Goal: Transaction & Acquisition: Purchase product/service

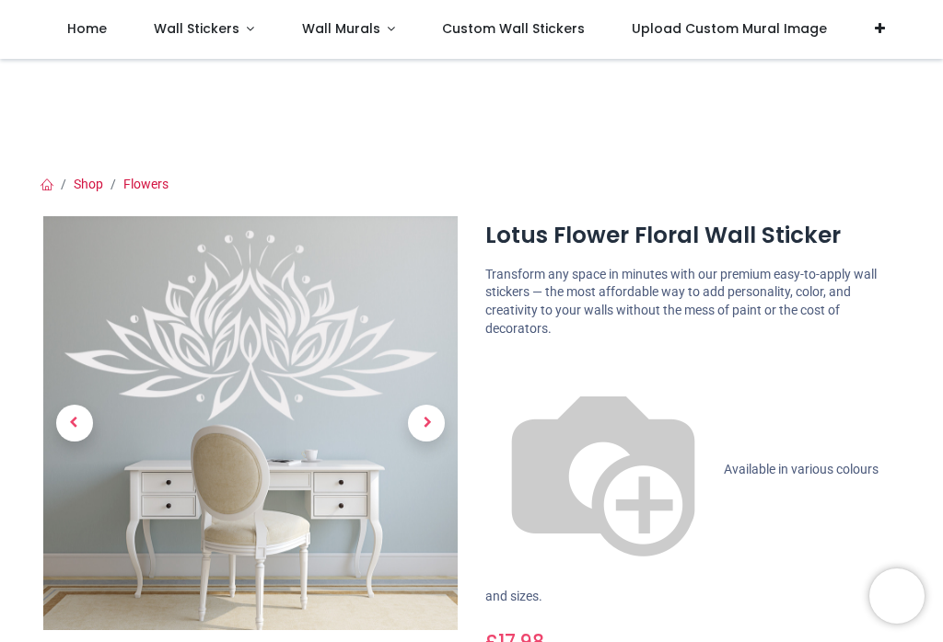
scroll to position [105, 0]
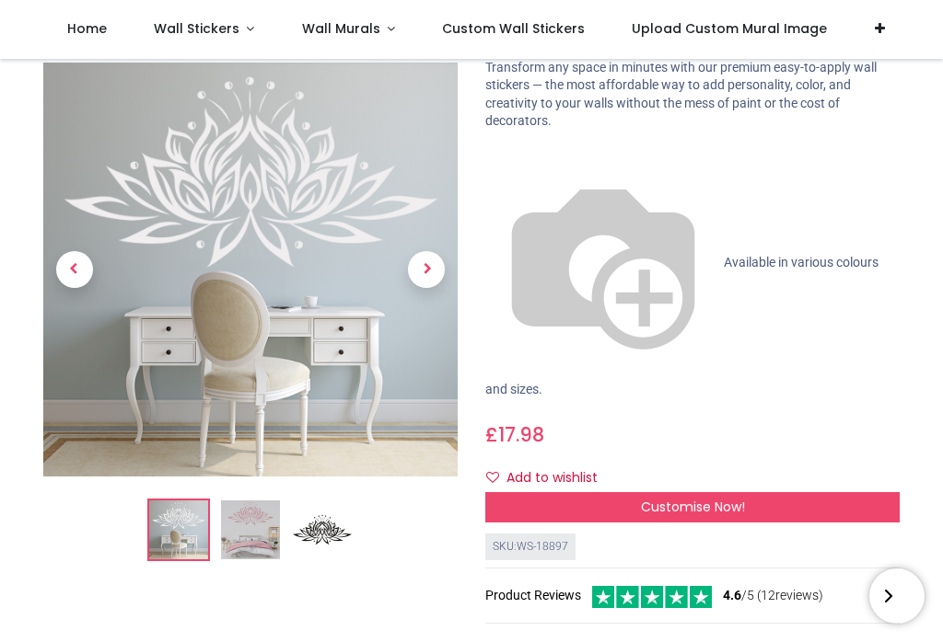
click at [248, 544] on img at bounding box center [250, 531] width 59 height 59
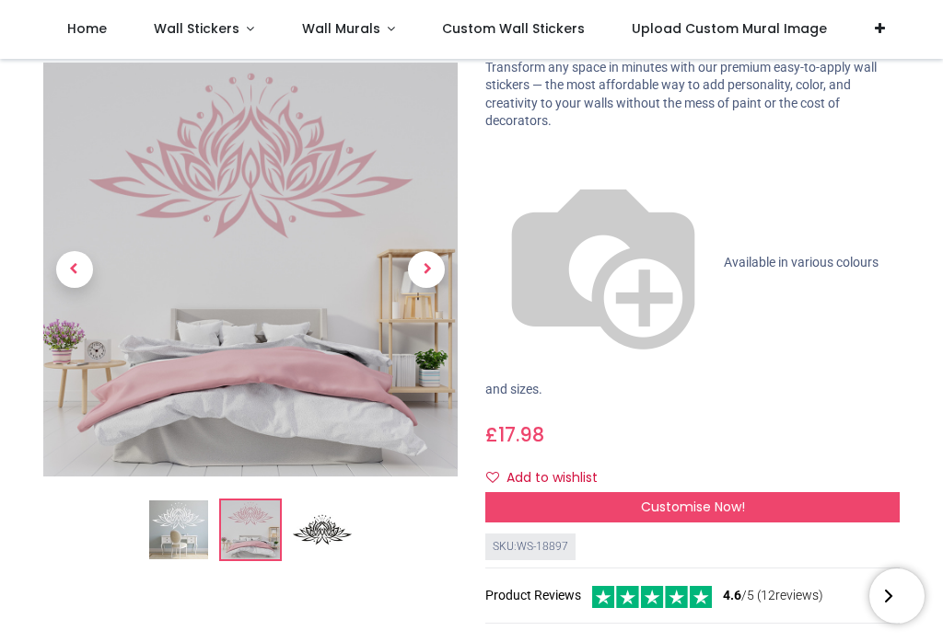
click at [214, 30] on span "Wall Stickers" at bounding box center [197, 28] width 86 height 18
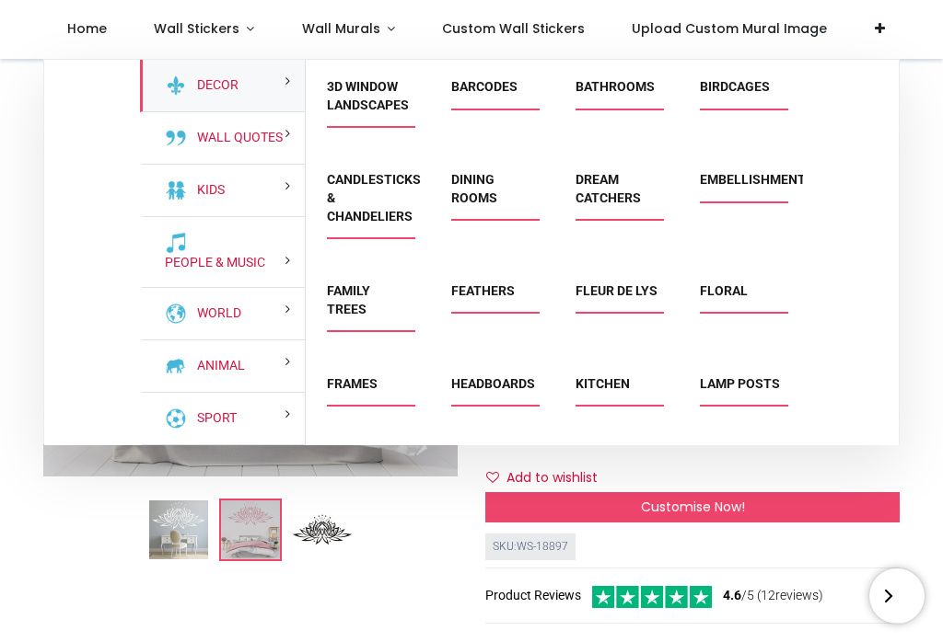
click at [758, 196] on span "Embellishments" at bounding box center [741, 186] width 82 height 30
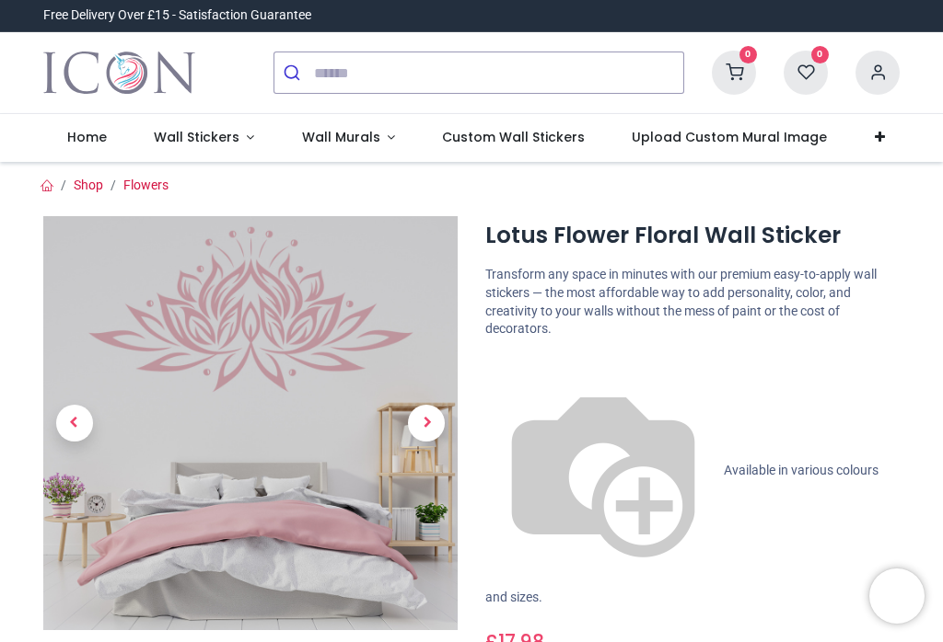
scroll to position [0, 0]
click at [214, 162] on section "Shop Flowers £" at bounding box center [471, 603] width 884 height 883
click at [224, 145] on span "Wall Stickers" at bounding box center [197, 137] width 86 height 18
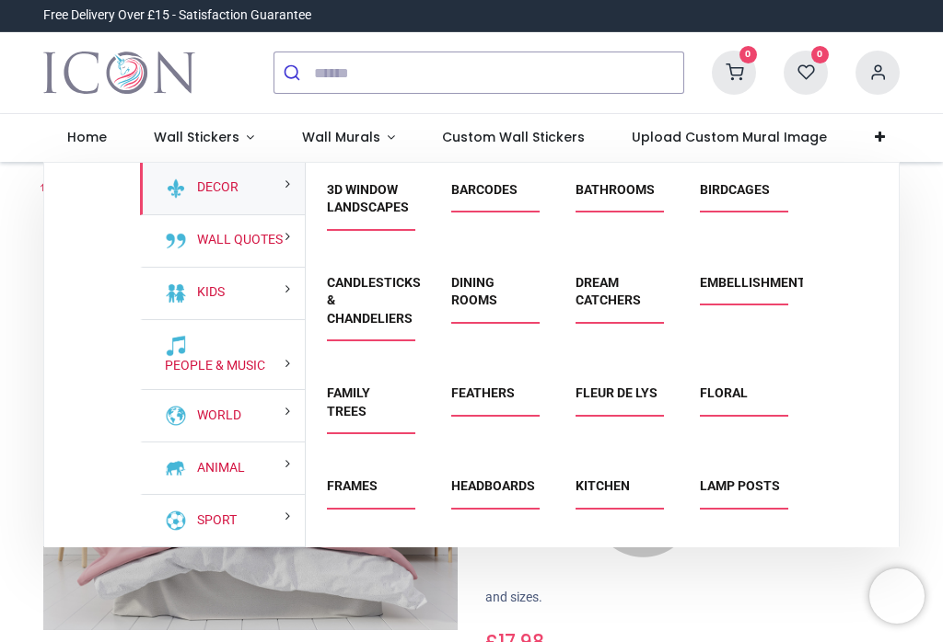
click at [746, 284] on link "Embellishments" at bounding box center [757, 282] width 114 height 15
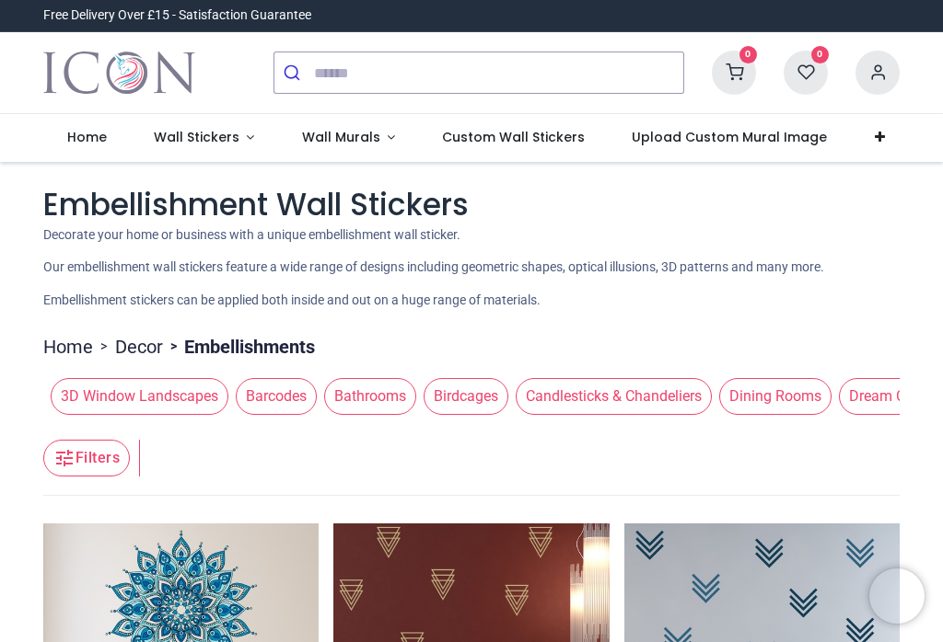
click at [213, 141] on span "Wall Stickers" at bounding box center [197, 137] width 86 height 18
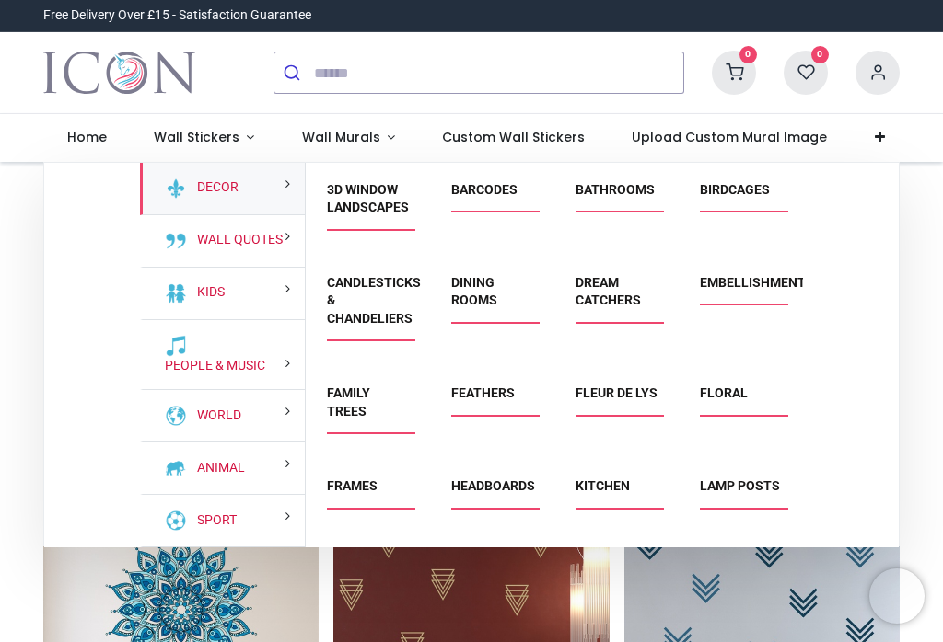
click at [726, 398] on link "Floral" at bounding box center [724, 393] width 48 height 15
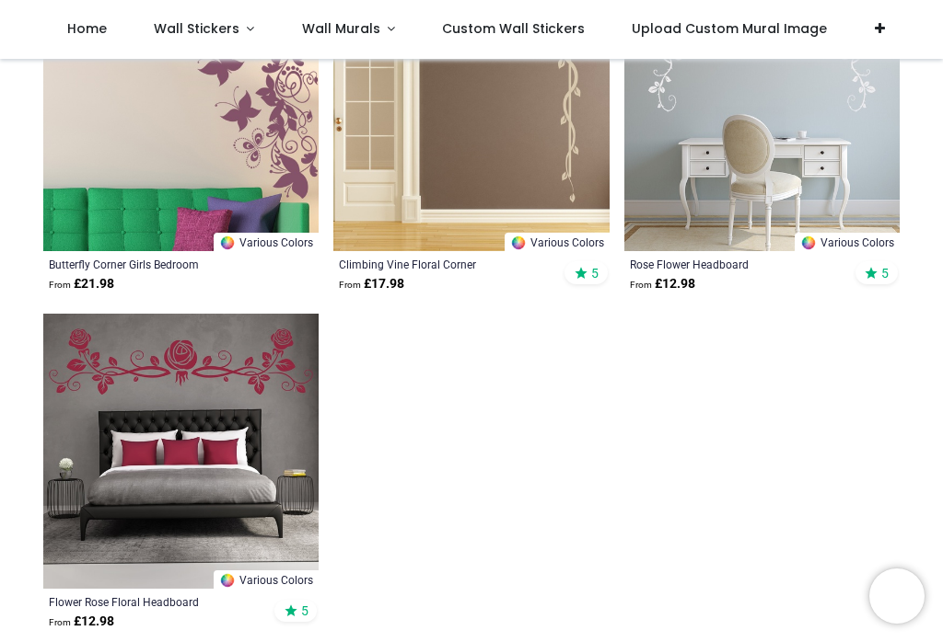
scroll to position [3275, 0]
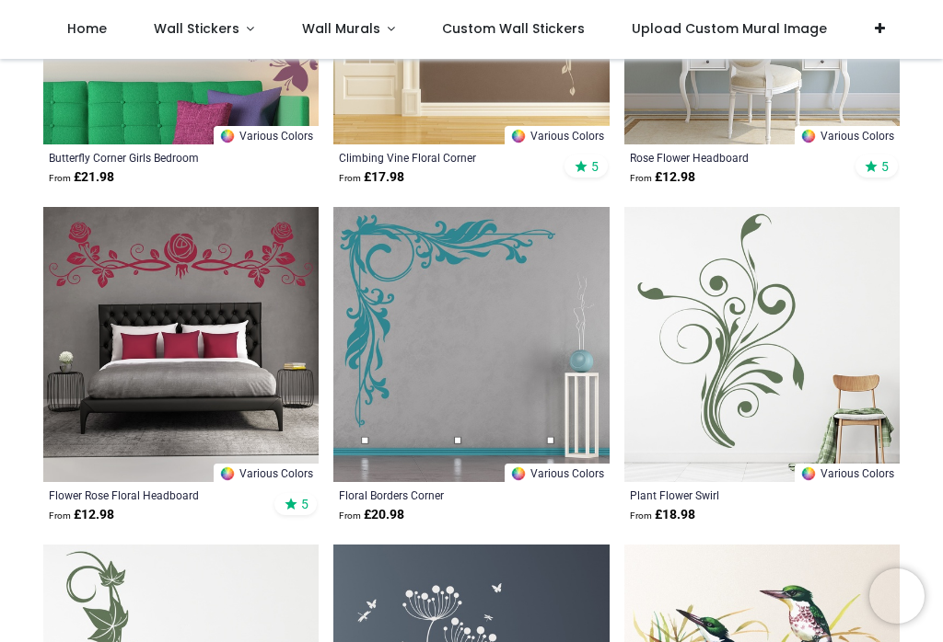
click at [737, 356] on img at bounding box center [761, 344] width 275 height 275
click at [724, 328] on img at bounding box center [761, 344] width 275 height 275
click at [739, 236] on img at bounding box center [761, 344] width 275 height 275
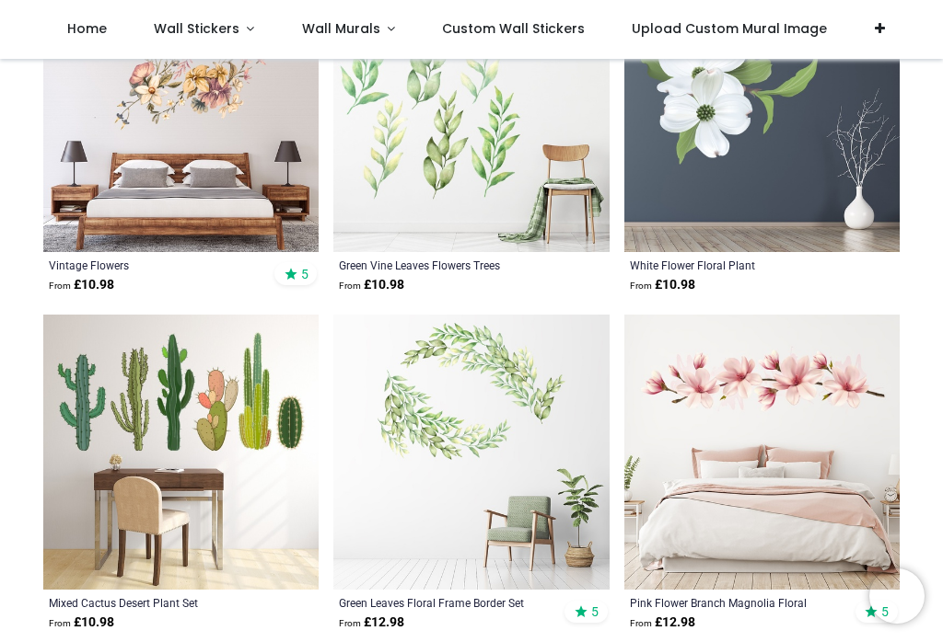
scroll to position [4183, 0]
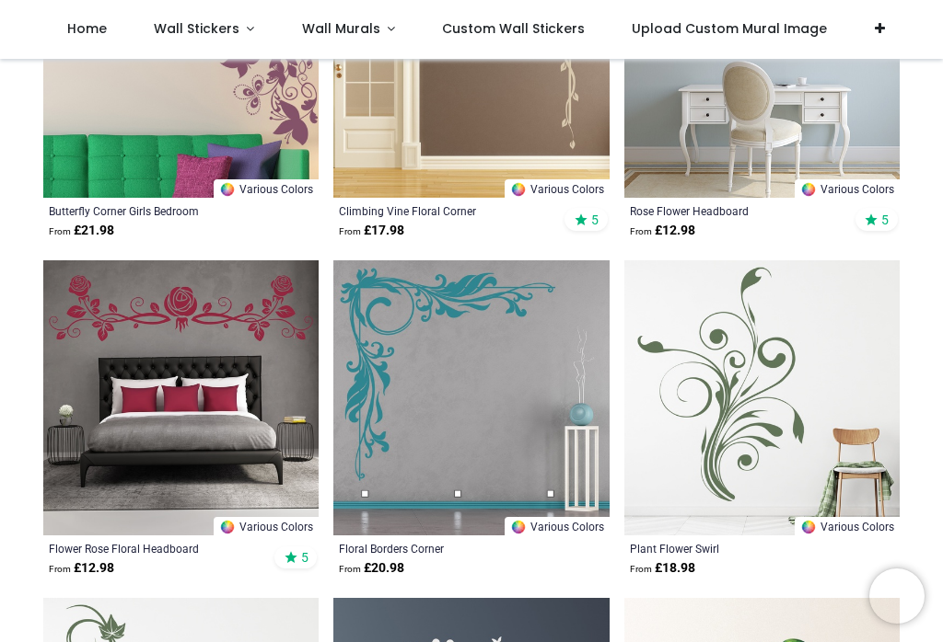
scroll to position [3216, 0]
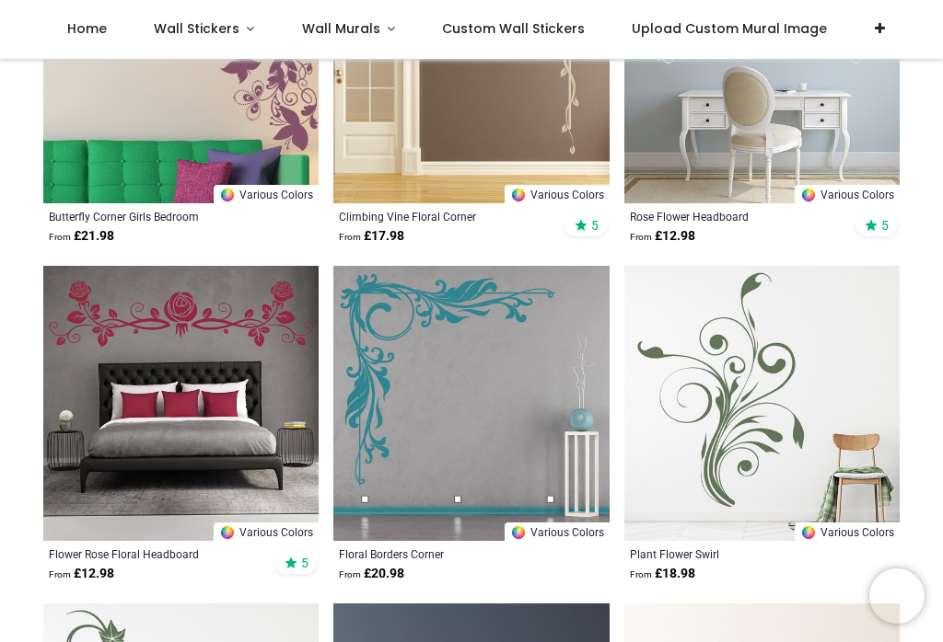
click at [809, 533] on img at bounding box center [808, 533] width 17 height 17
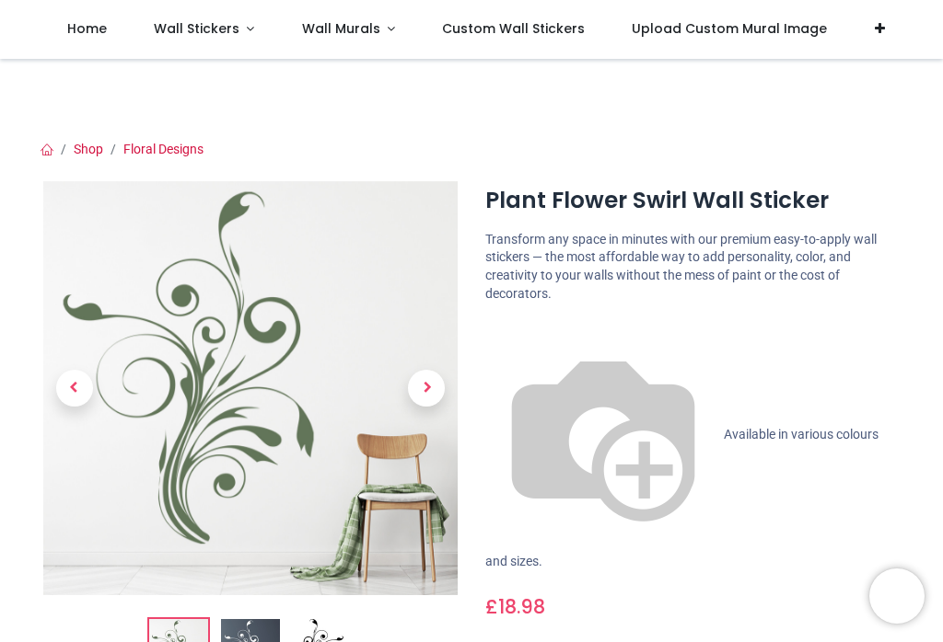
scroll to position [38, 0]
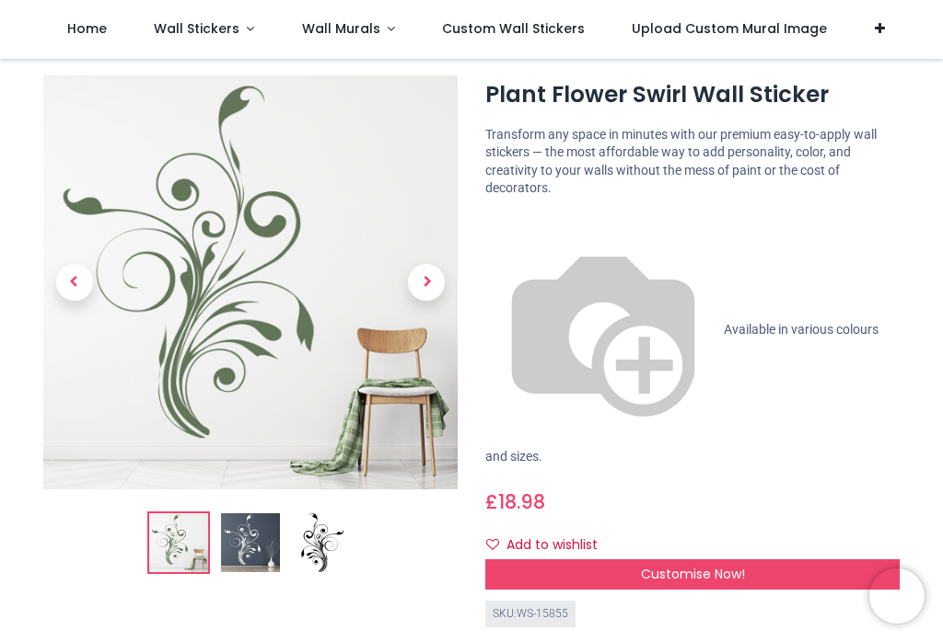
click at [244, 562] on img at bounding box center [250, 543] width 59 height 59
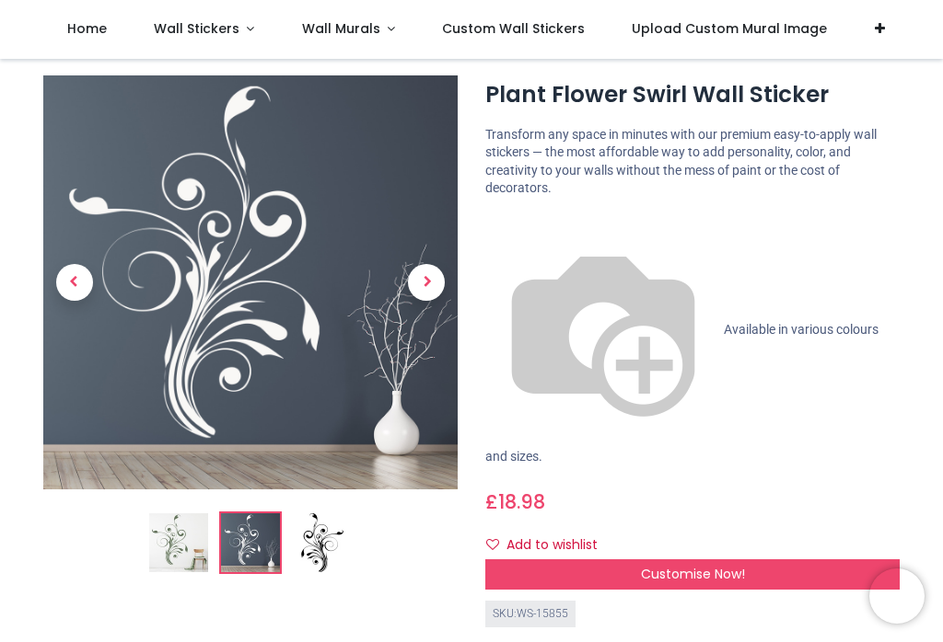
click at [319, 562] on img at bounding box center [322, 543] width 59 height 59
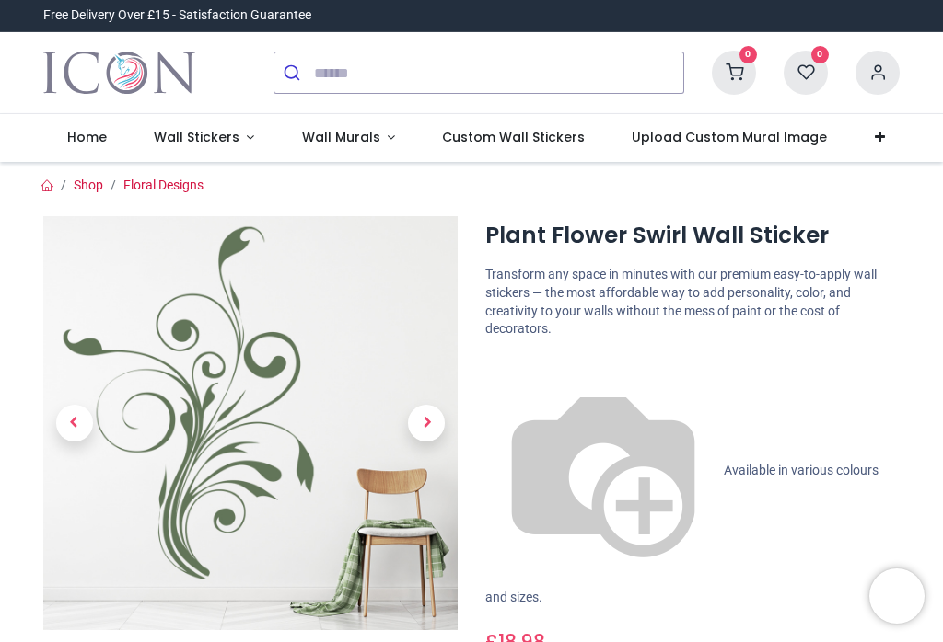
click at [500, 364] on img at bounding box center [603, 471] width 236 height 236
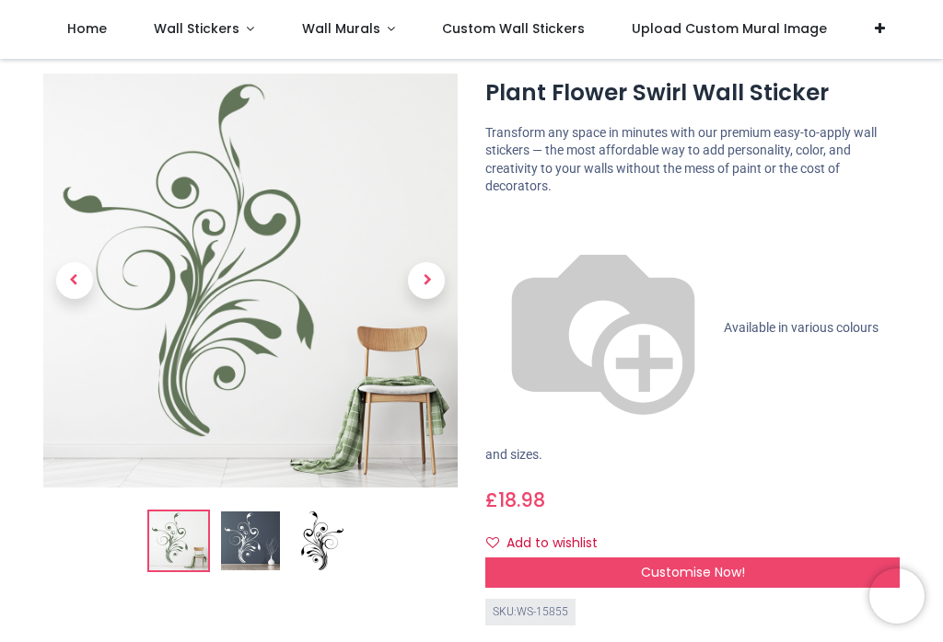
scroll to position [27, 0]
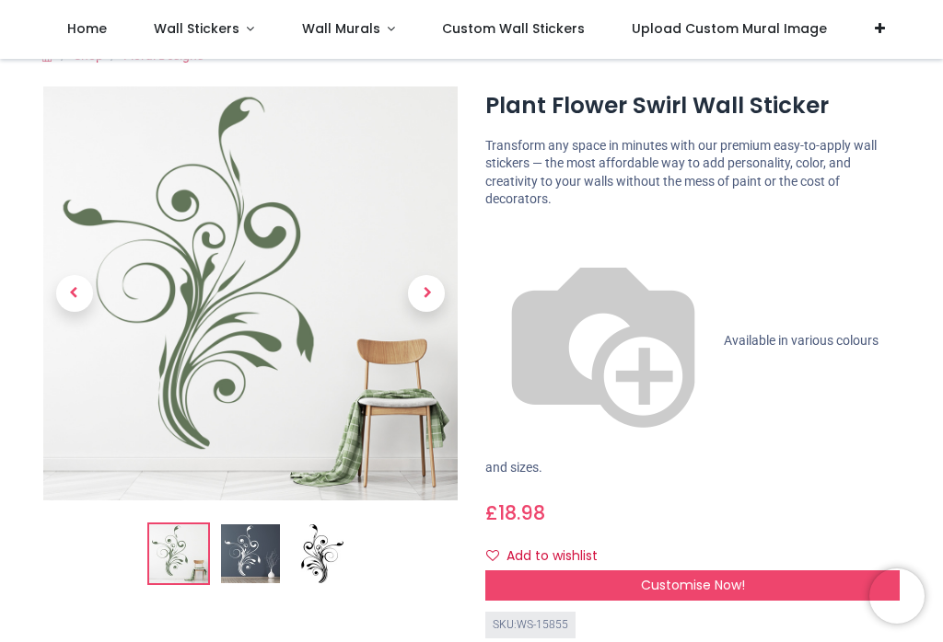
click at [695, 571] on div "Customise Now!" at bounding box center [692, 586] width 414 height 31
